Goal: Task Accomplishment & Management: Manage account settings

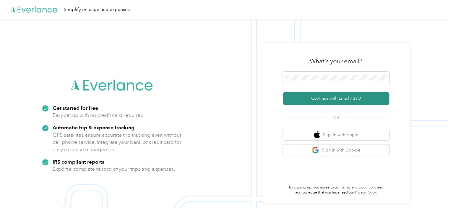
click at [333, 98] on button "Continue with Email / SSO" at bounding box center [336, 98] width 106 height 12
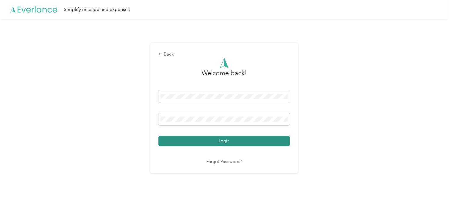
click at [227, 142] on button "Login" at bounding box center [223, 141] width 131 height 10
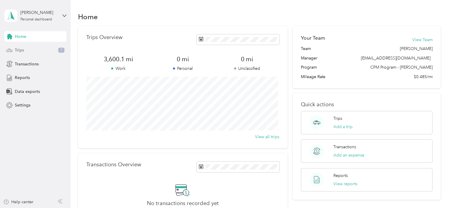
click at [17, 51] on span "Trips" at bounding box center [19, 50] width 9 height 6
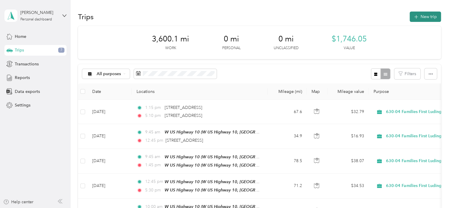
click at [426, 13] on button "New trip" at bounding box center [424, 17] width 31 height 10
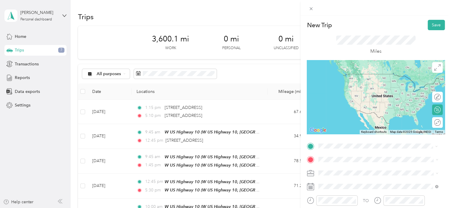
click at [365, 82] on span "W US Highway 10, 49431, [GEOGRAPHIC_DATA], [US_STATE], [GEOGRAPHIC_DATA]" at bounding box center [376, 87] width 94 height 11
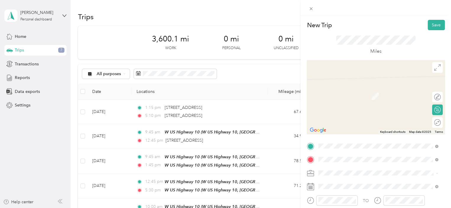
click at [359, 93] on li "[STREET_ADDRESS][PERSON_NAME][US_STATE]" at bounding box center [378, 87] width 124 height 12
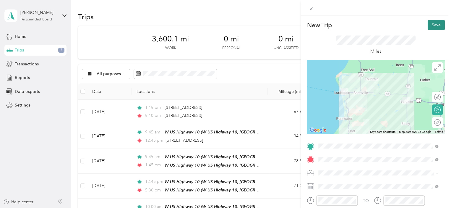
click at [432, 24] on button "Save" at bounding box center [435, 25] width 17 height 10
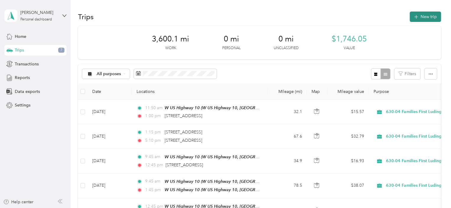
click at [426, 20] on button "New trip" at bounding box center [424, 17] width 31 height 10
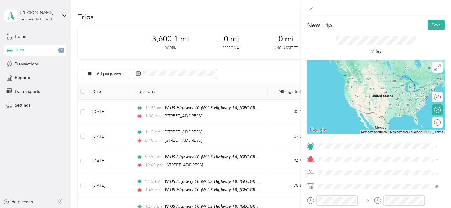
click at [366, 76] on span "[STREET_ADDRESS][PERSON_NAME][US_STATE]" at bounding box center [375, 73] width 92 height 5
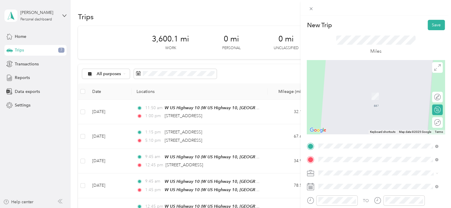
click at [364, 106] on li "TEAM W US Highway [GEOGRAPHIC_DATA], [US_STATE], [GEOGRAPHIC_DATA]" at bounding box center [378, 97] width 124 height 27
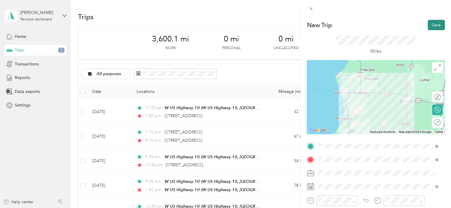
click at [431, 22] on button "Save" at bounding box center [435, 25] width 17 height 10
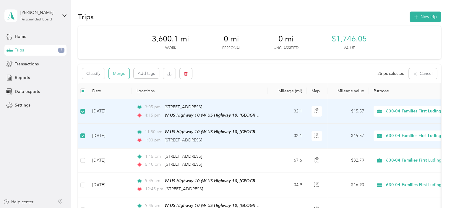
click at [121, 72] on button "Merge" at bounding box center [119, 73] width 21 height 10
